Goal: Information Seeking & Learning: Learn about a topic

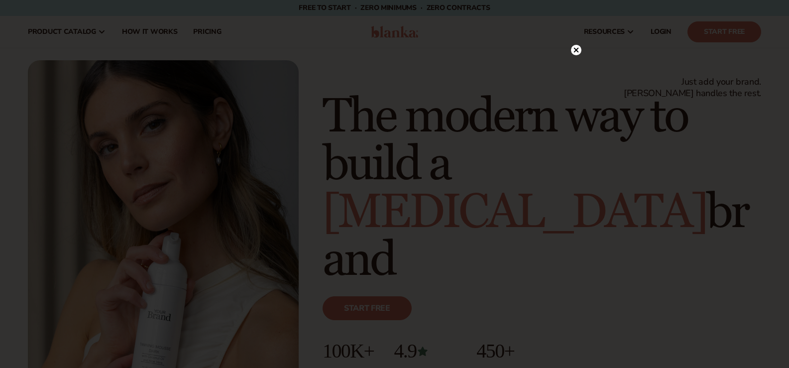
click at [575, 48] on circle at bounding box center [576, 50] width 10 height 10
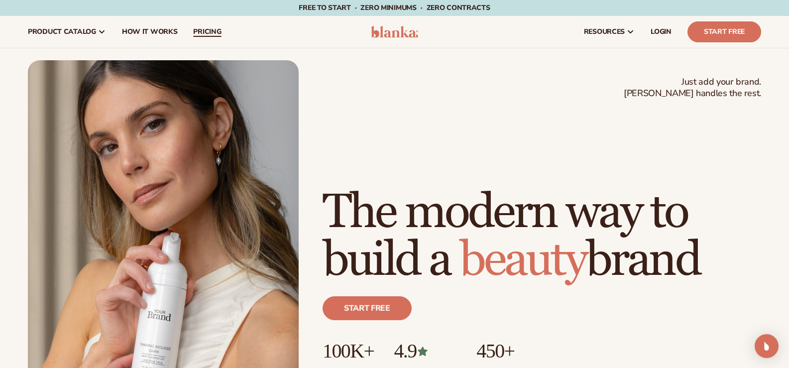
click at [207, 33] on span "pricing" at bounding box center [207, 32] width 28 height 8
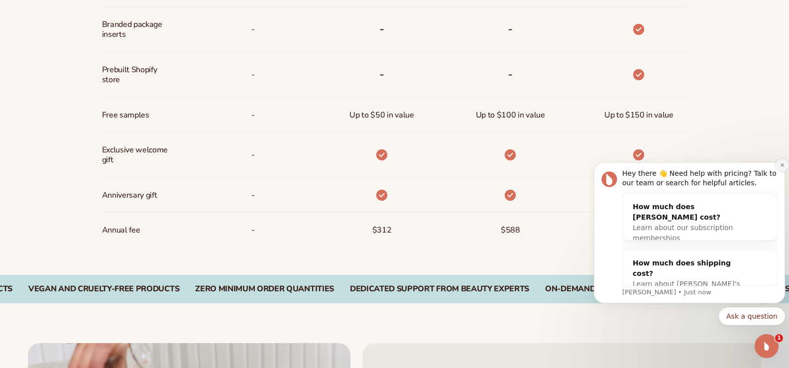
click at [782, 168] on icon "Dismiss notification" at bounding box center [782, 164] width 5 height 5
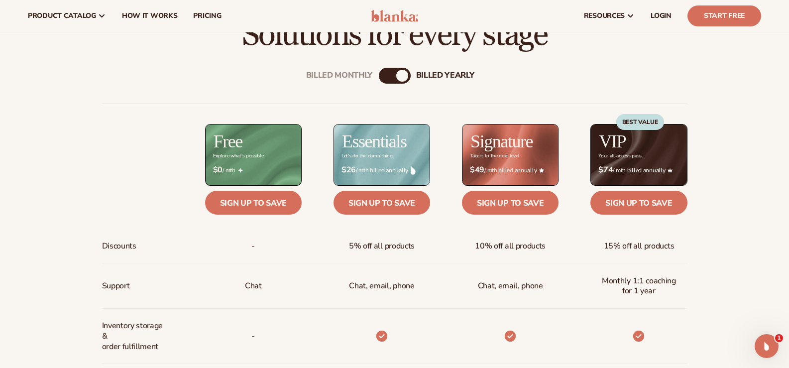
scroll to position [342, 0]
click at [390, 79] on div "Billed Monthly billed Yearly" at bounding box center [395, 76] width 32 height 16
click at [386, 78] on div "Billed Monthly" at bounding box center [385, 76] width 12 height 12
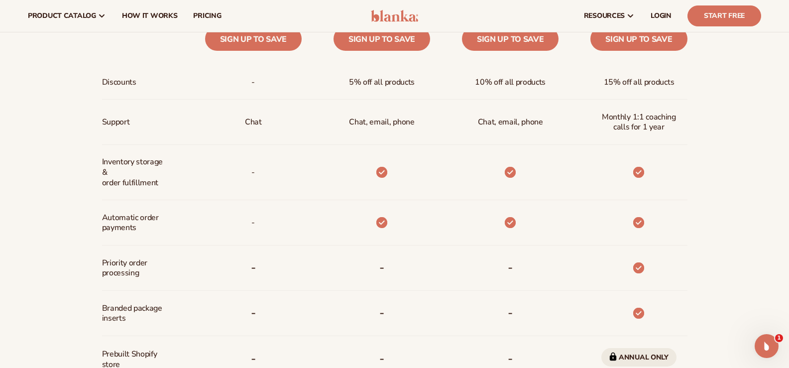
scroll to position [441, 0]
